Goal: Task Accomplishment & Management: Use online tool/utility

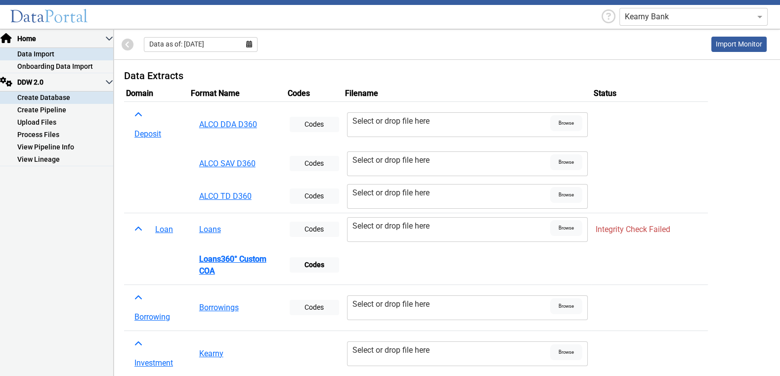
click at [65, 98] on link "Create Database" at bounding box center [56, 97] width 113 height 12
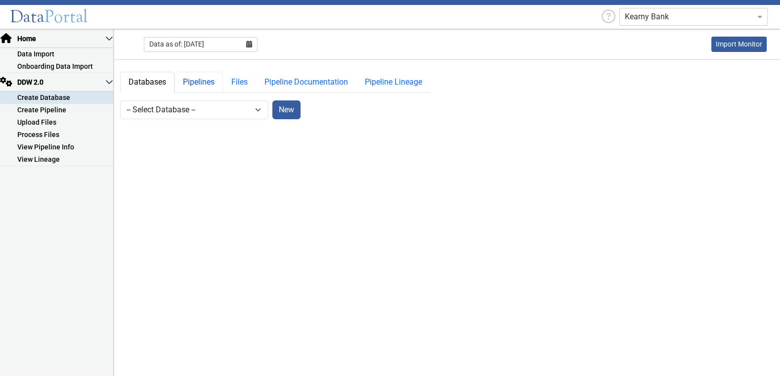
click at [209, 76] on link "Pipelines" at bounding box center [198, 82] width 48 height 21
click at [244, 83] on link "Files" at bounding box center [239, 82] width 33 height 21
click at [292, 105] on select "-- Select Pipeline --" at bounding box center [346, 109] width 148 height 19
click at [276, 88] on link "Pipeline Documentation" at bounding box center [306, 82] width 100 height 21
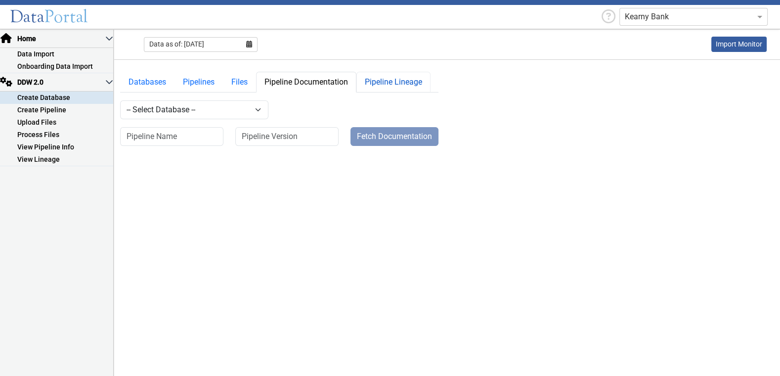
click at [378, 83] on link "Pipeline Lineage" at bounding box center [393, 82] width 74 height 21
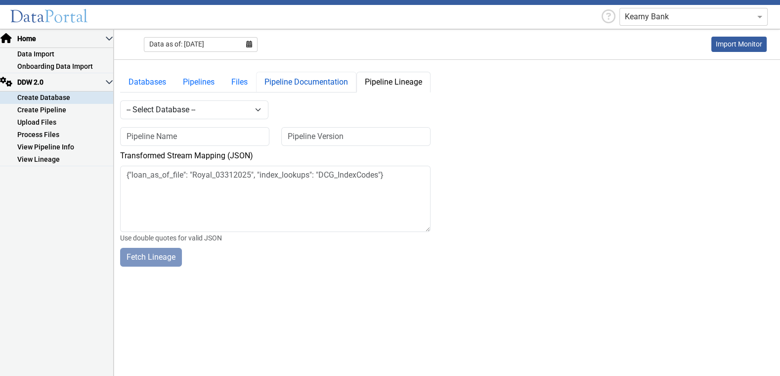
click at [336, 82] on link "Pipeline Documentation" at bounding box center [306, 82] width 100 height 21
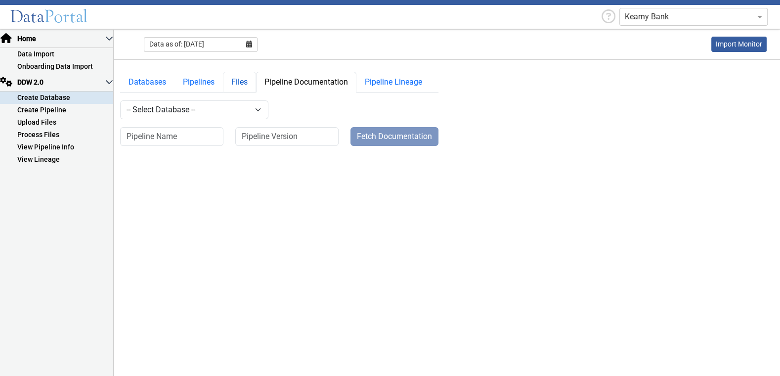
click at [248, 75] on link "Files" at bounding box center [239, 82] width 33 height 21
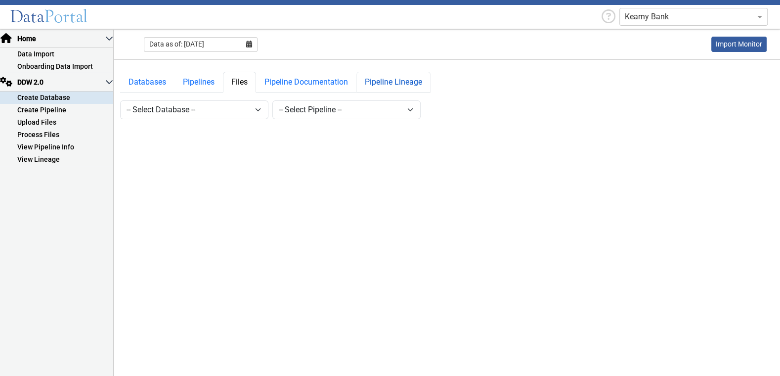
click at [398, 84] on link "Pipeline Lineage" at bounding box center [393, 82] width 74 height 21
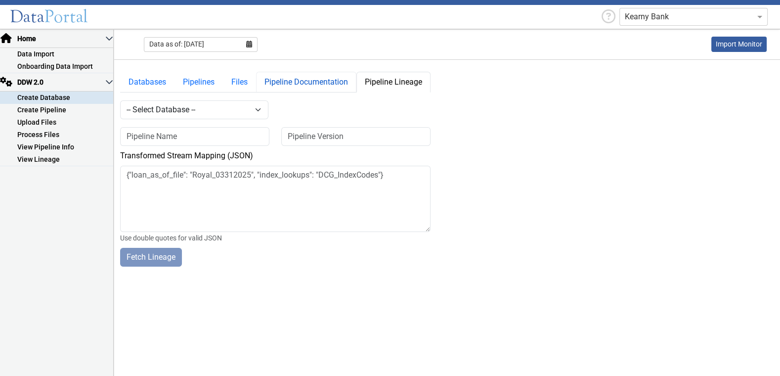
click at [329, 86] on link "Pipeline Documentation" at bounding box center [306, 82] width 100 height 21
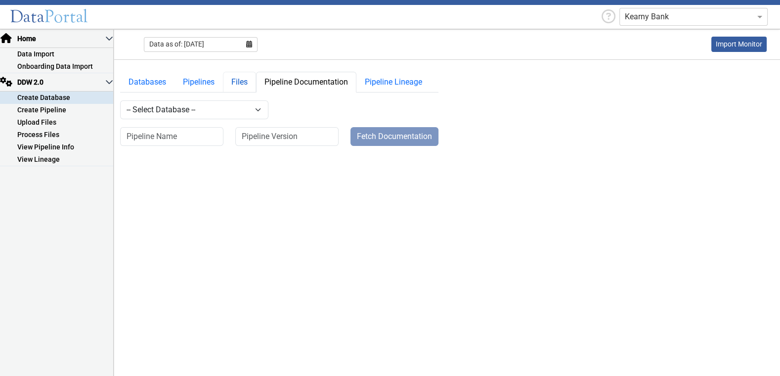
click at [238, 82] on link "Files" at bounding box center [239, 82] width 33 height 21
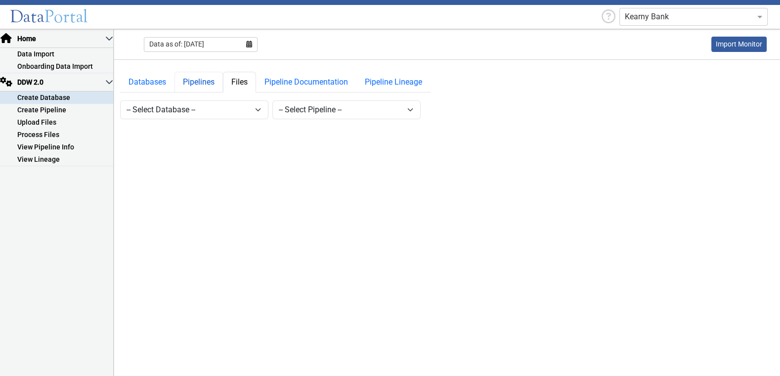
click at [212, 82] on link "Pipelines" at bounding box center [198, 82] width 48 height 21
click at [146, 83] on link "Databases" at bounding box center [147, 82] width 54 height 21
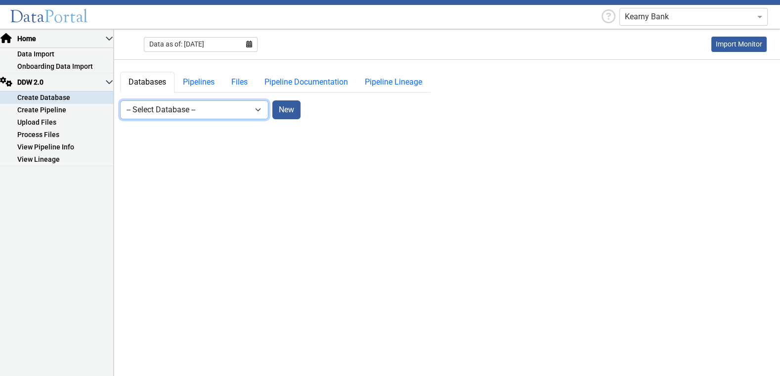
click at [190, 109] on select "-- Select Database -- DDW2_DENIS2_API_DEV DDW2_DENIS3_API_DEV DDW2_DENIS4_API_D…" at bounding box center [194, 109] width 148 height 19
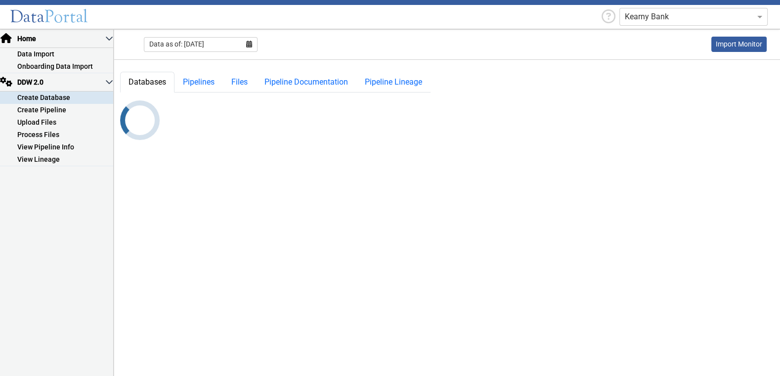
select select "10: Object"
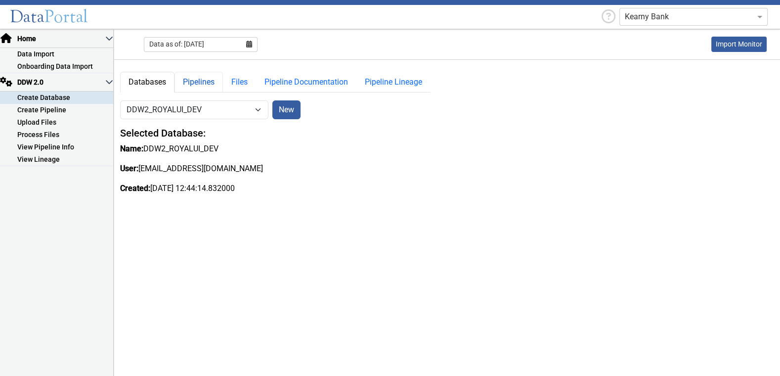
click at [205, 83] on link "Pipelines" at bounding box center [198, 82] width 48 height 21
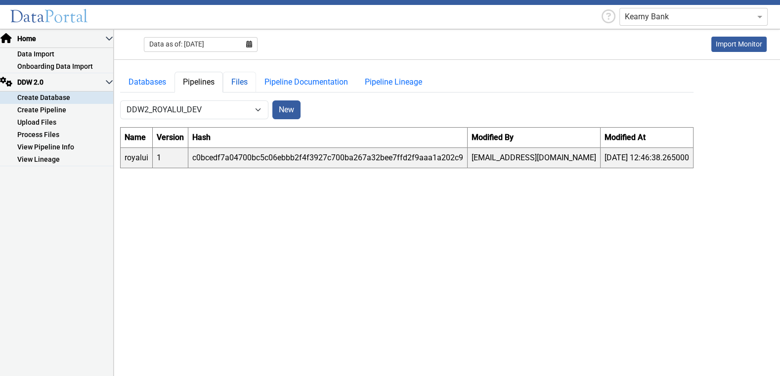
click at [236, 83] on link "Files" at bounding box center [239, 82] width 33 height 21
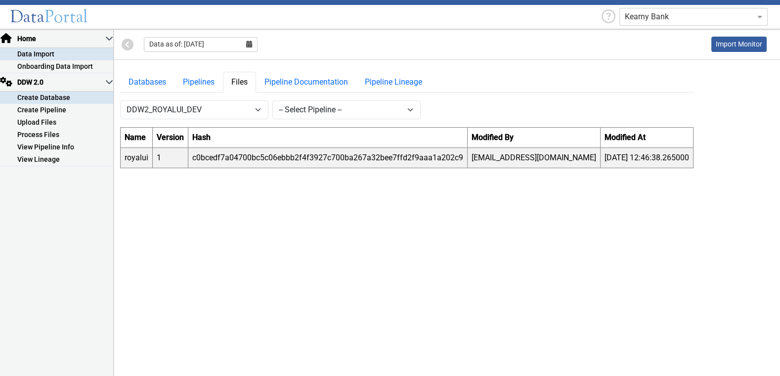
click at [45, 57] on link "Data Import" at bounding box center [56, 54] width 113 height 12
